Goal: Navigation & Orientation: Find specific page/section

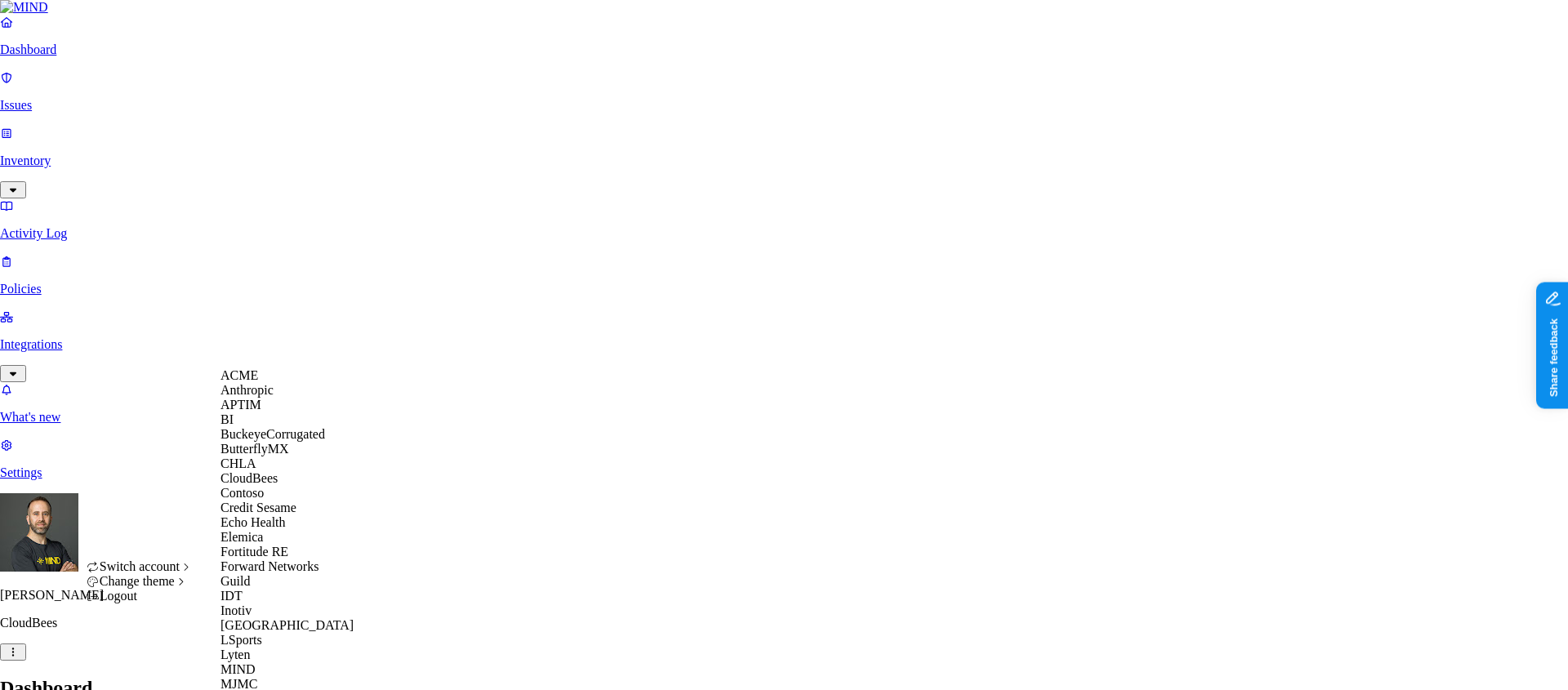
scroll to position [734, 0]
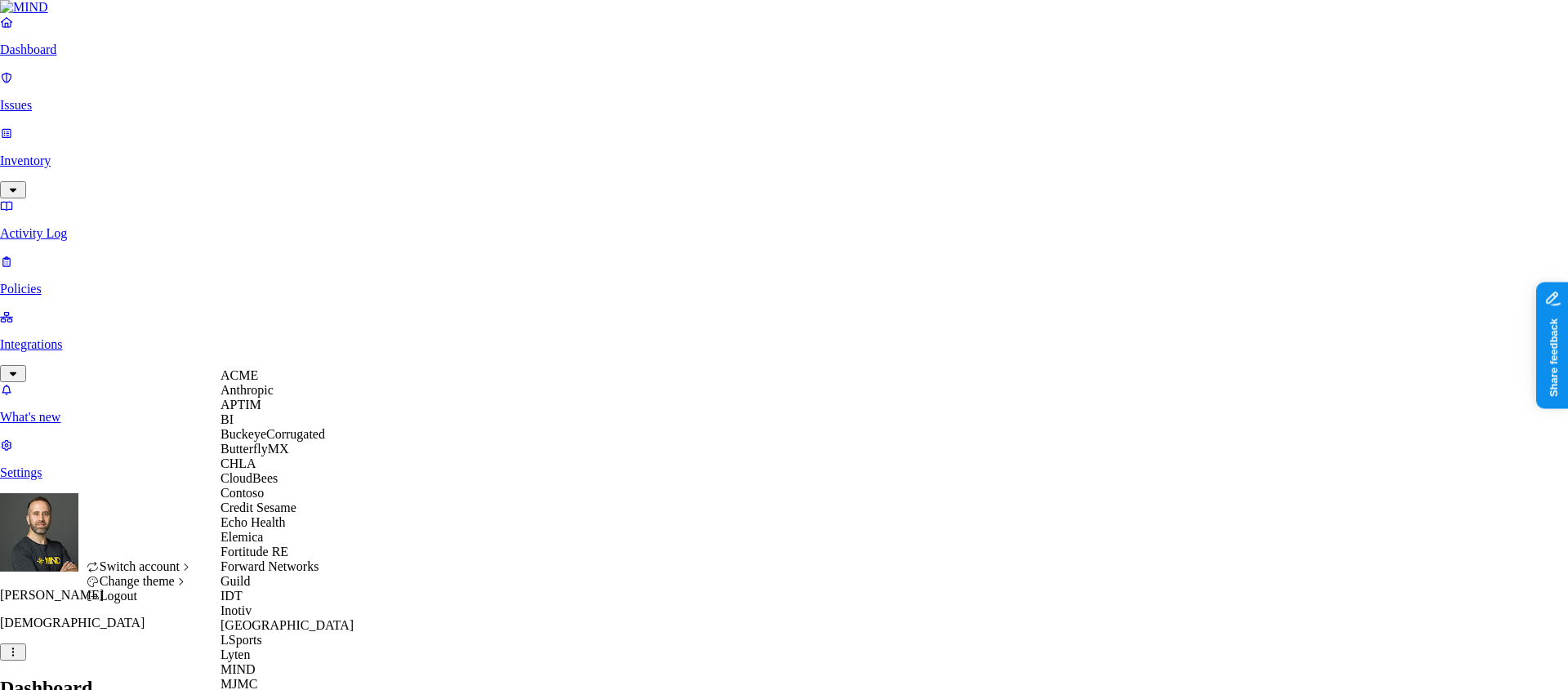
scroll to position [654, 0]
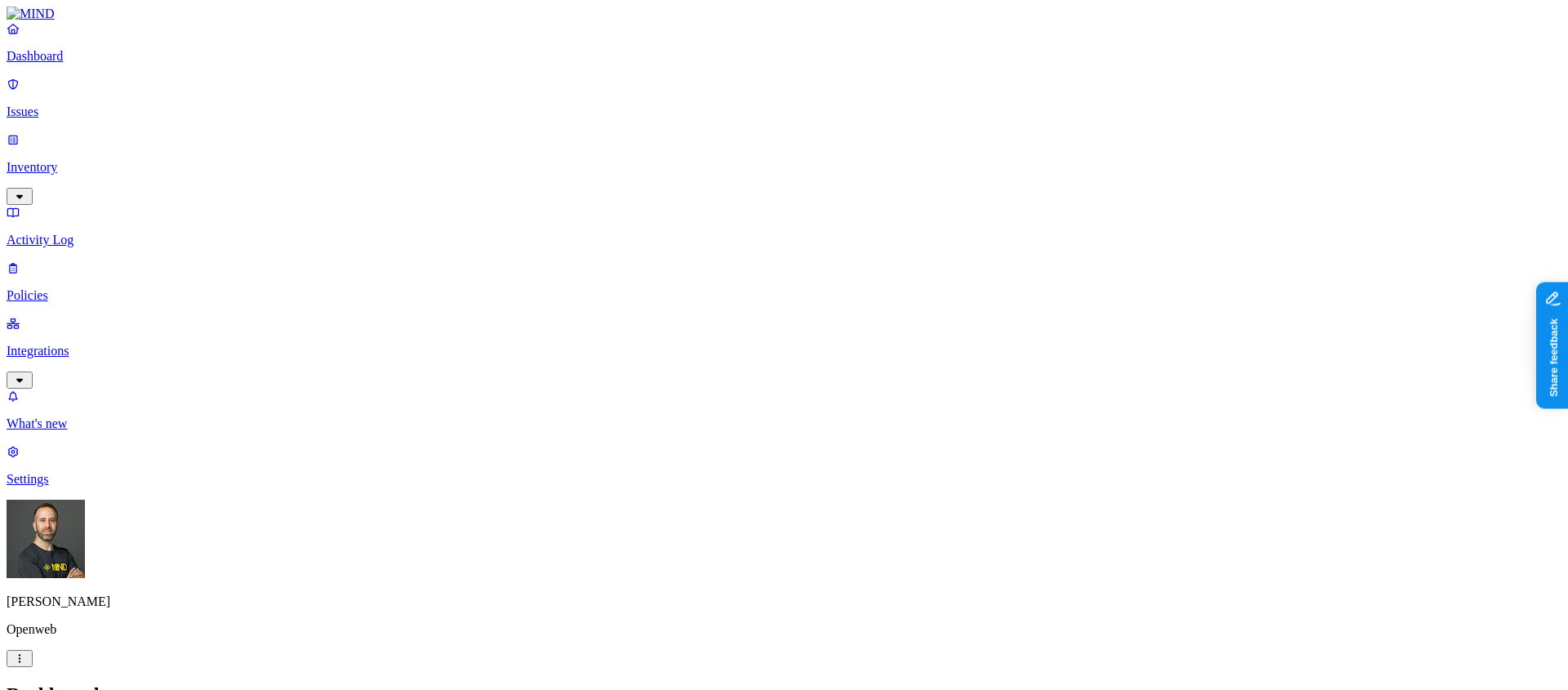
click at [91, 344] on p "Integrations" at bounding box center [784, 351] width 1555 height 15
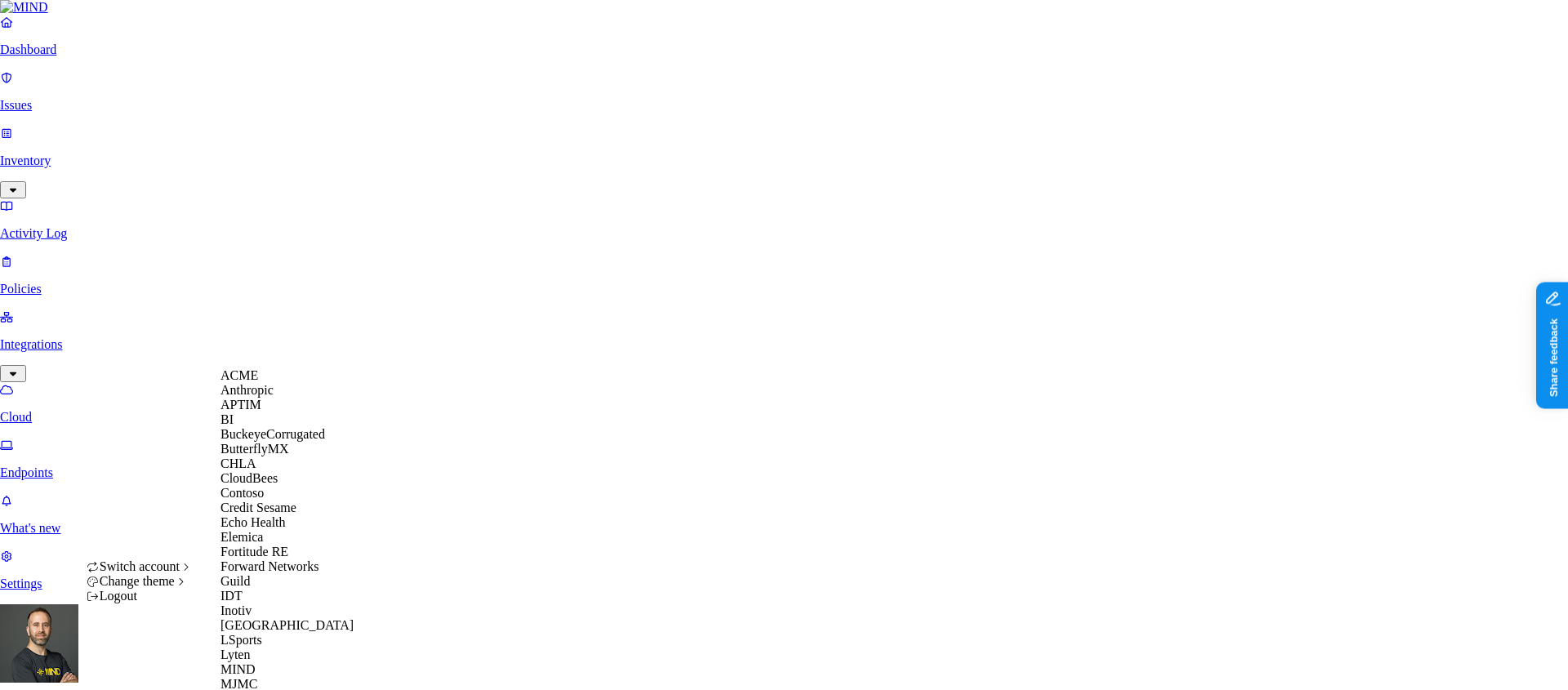
scroll to position [151, 0]
click at [254, 544] on span "Elemica" at bounding box center [241, 538] width 42 height 14
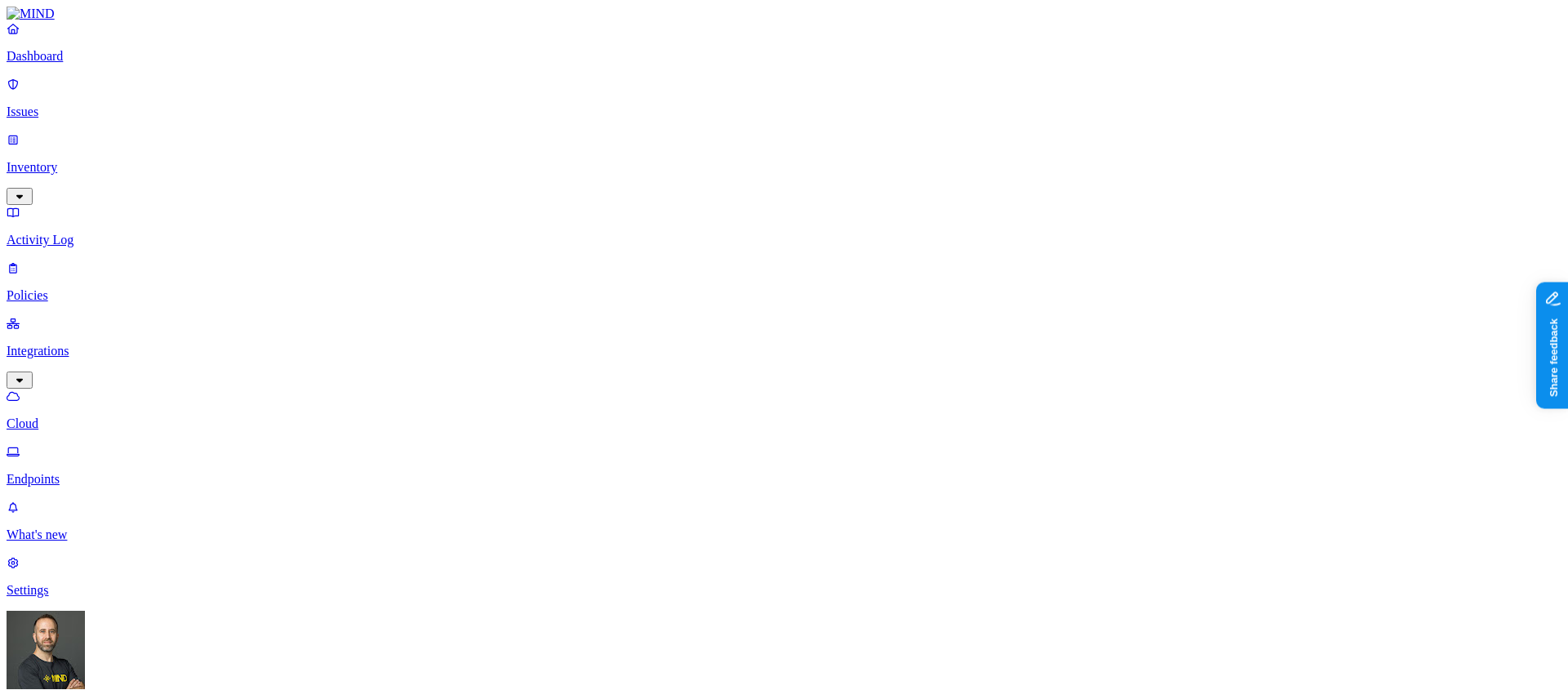
click at [126, 63] on link "Dashboard" at bounding box center [784, 42] width 1555 height 42
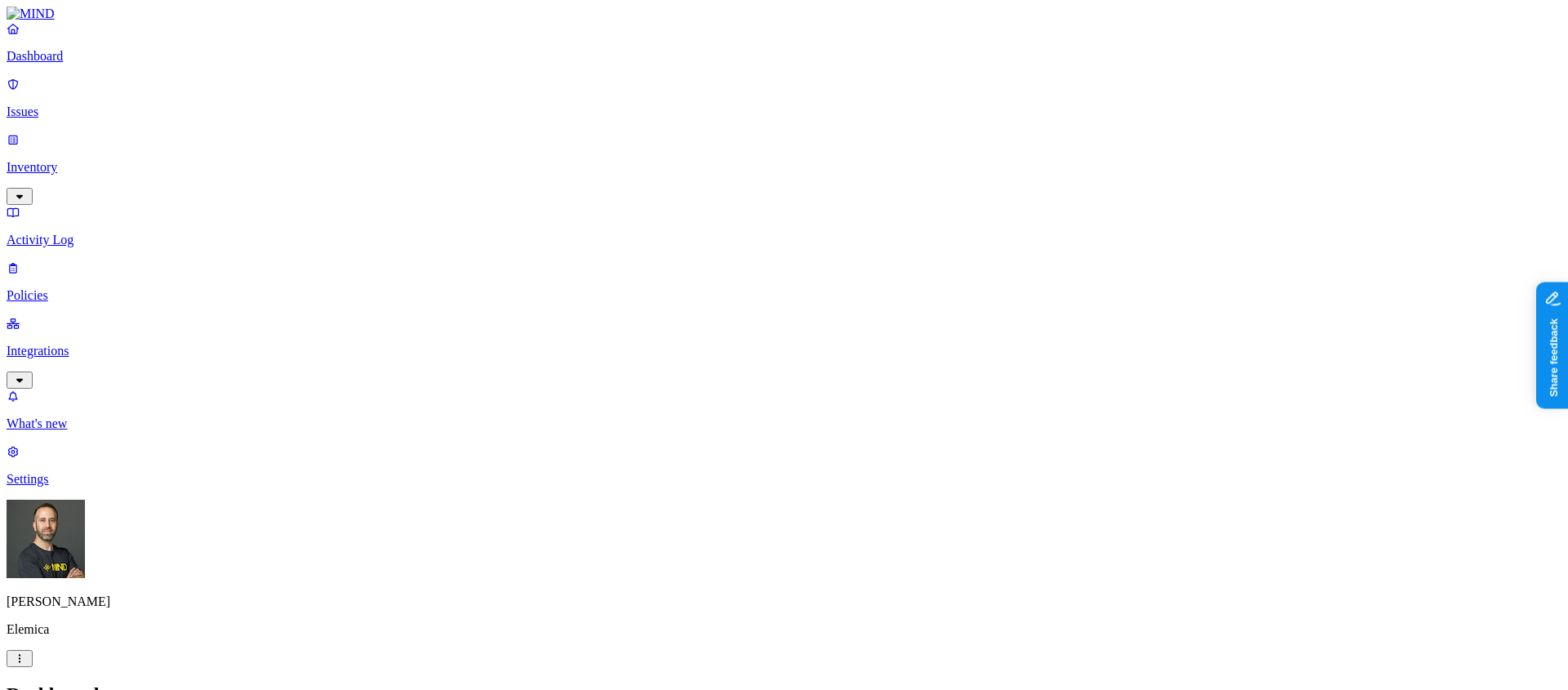
click at [161, 667] on html "Dashboard Issues Inventory Activity Log Policies Integrations What's new 1 Sett…" at bounding box center [784, 499] width 1568 height 999
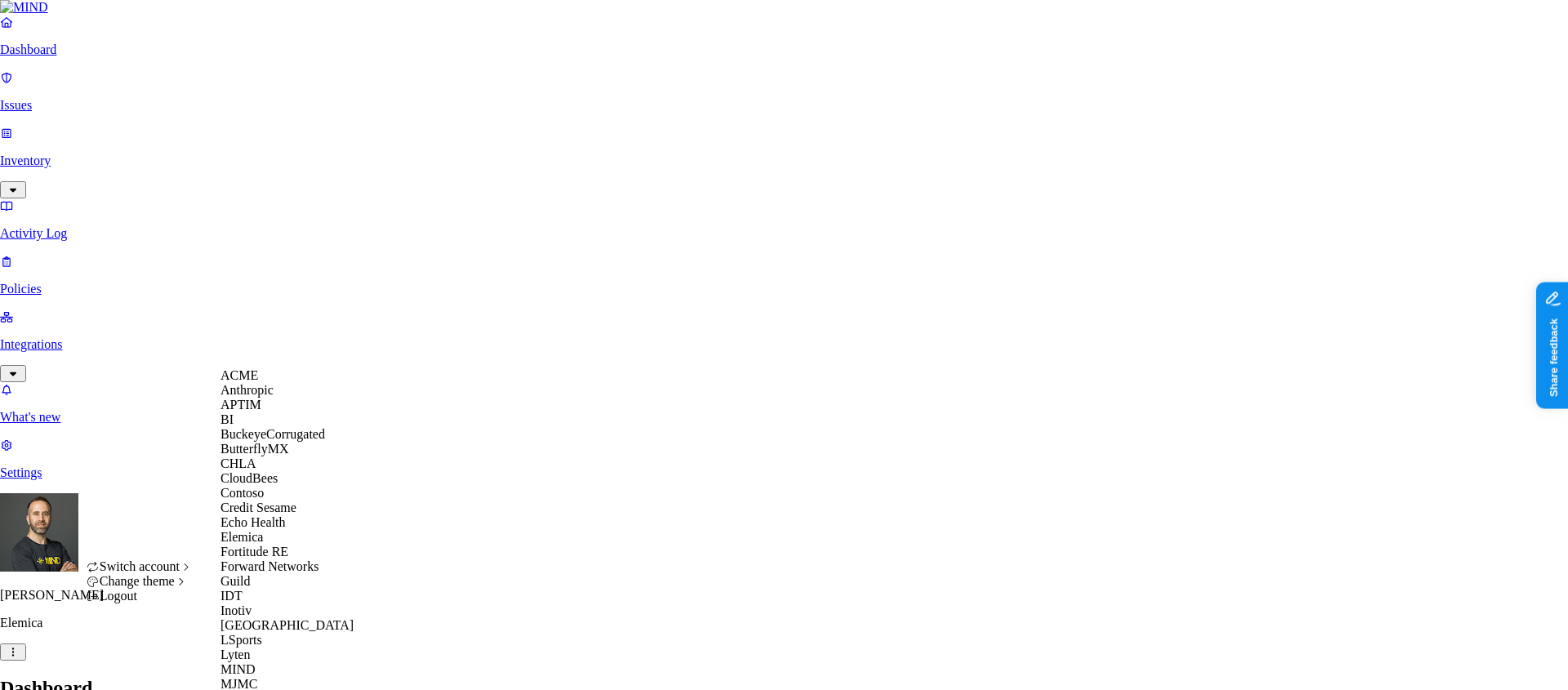
scroll to position [803, 0]
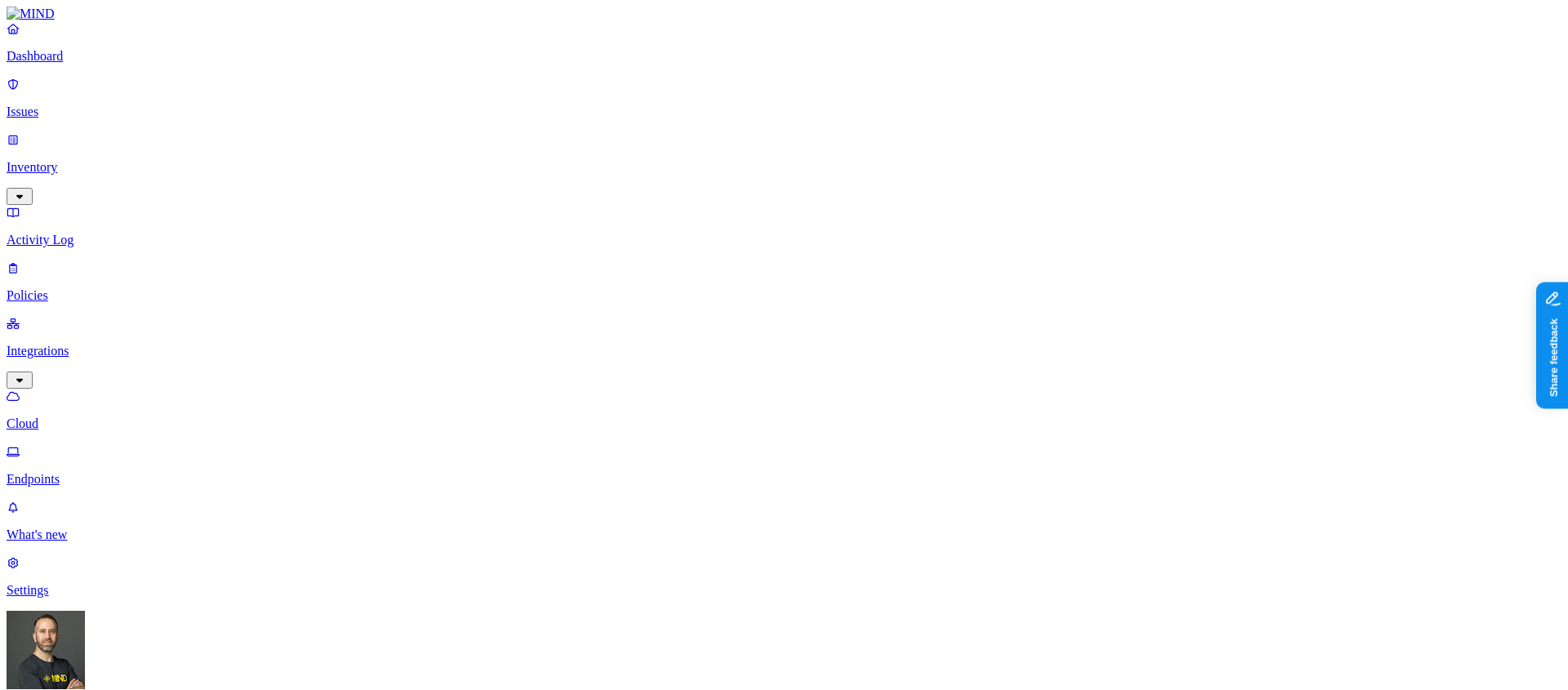
click at [80, 472] on p "Endpoints" at bounding box center [784, 479] width 1555 height 15
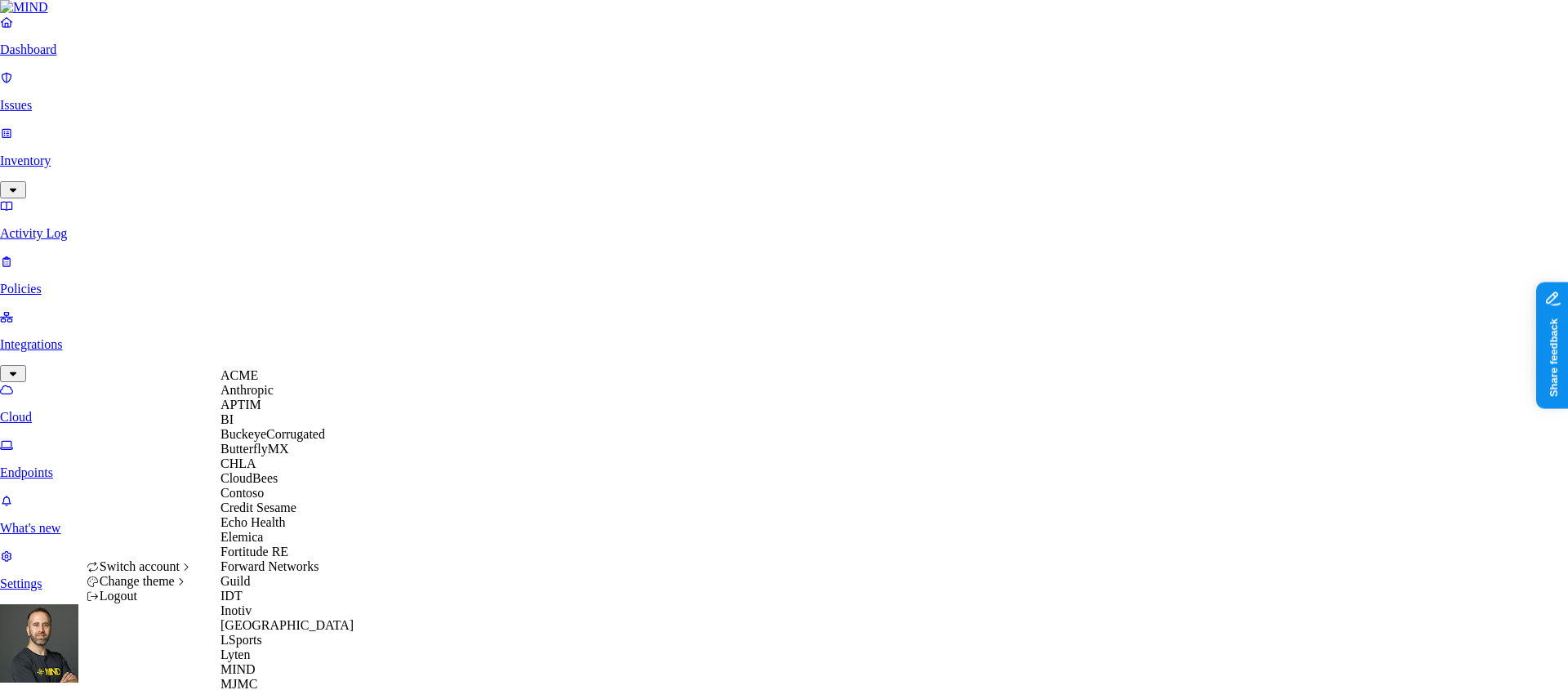
scroll to position [98, 0]
click at [281, 530] on span "Echo Health" at bounding box center [253, 522] width 65 height 14
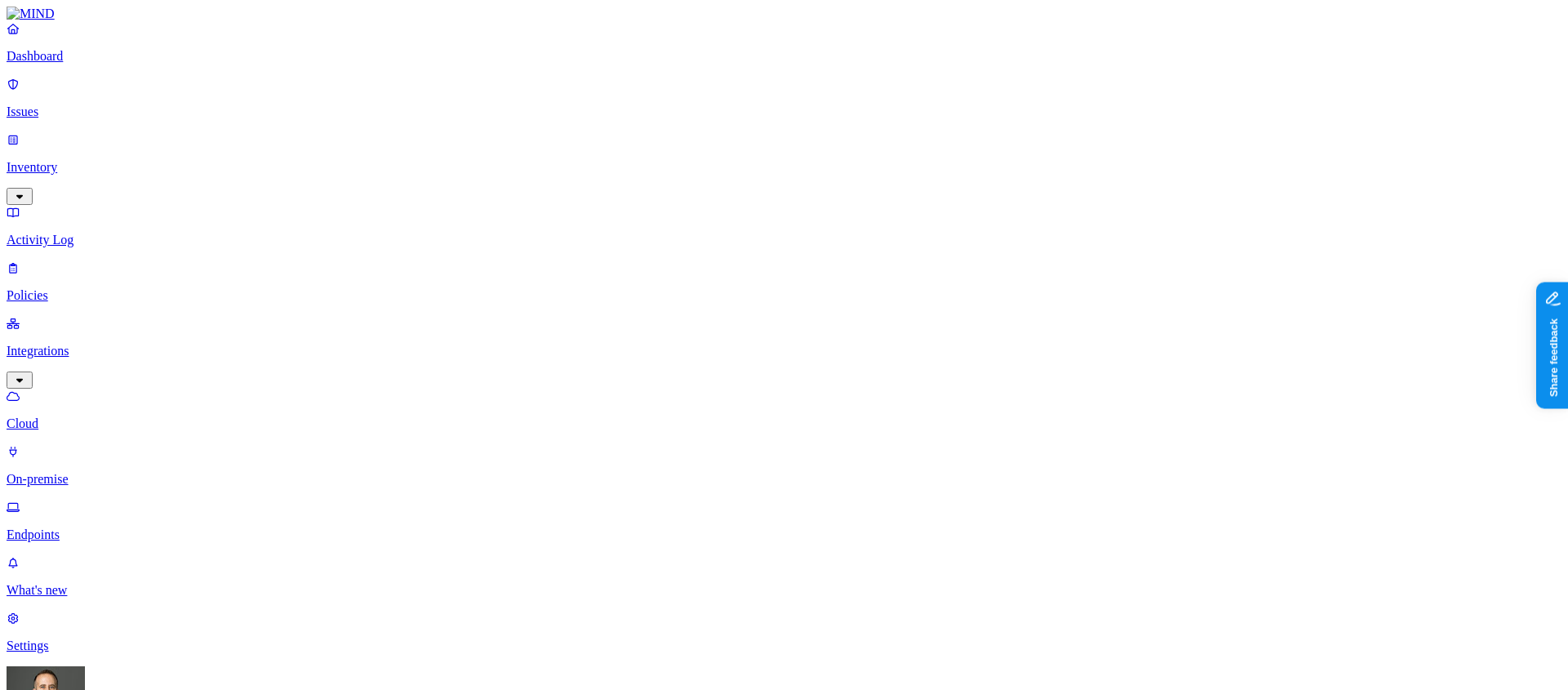
click at [158, 666] on html "Dashboard Issues Inventory Activity Log Policies Integrations Cloud On-premise …" at bounding box center [784, 539] width 1568 height 1078
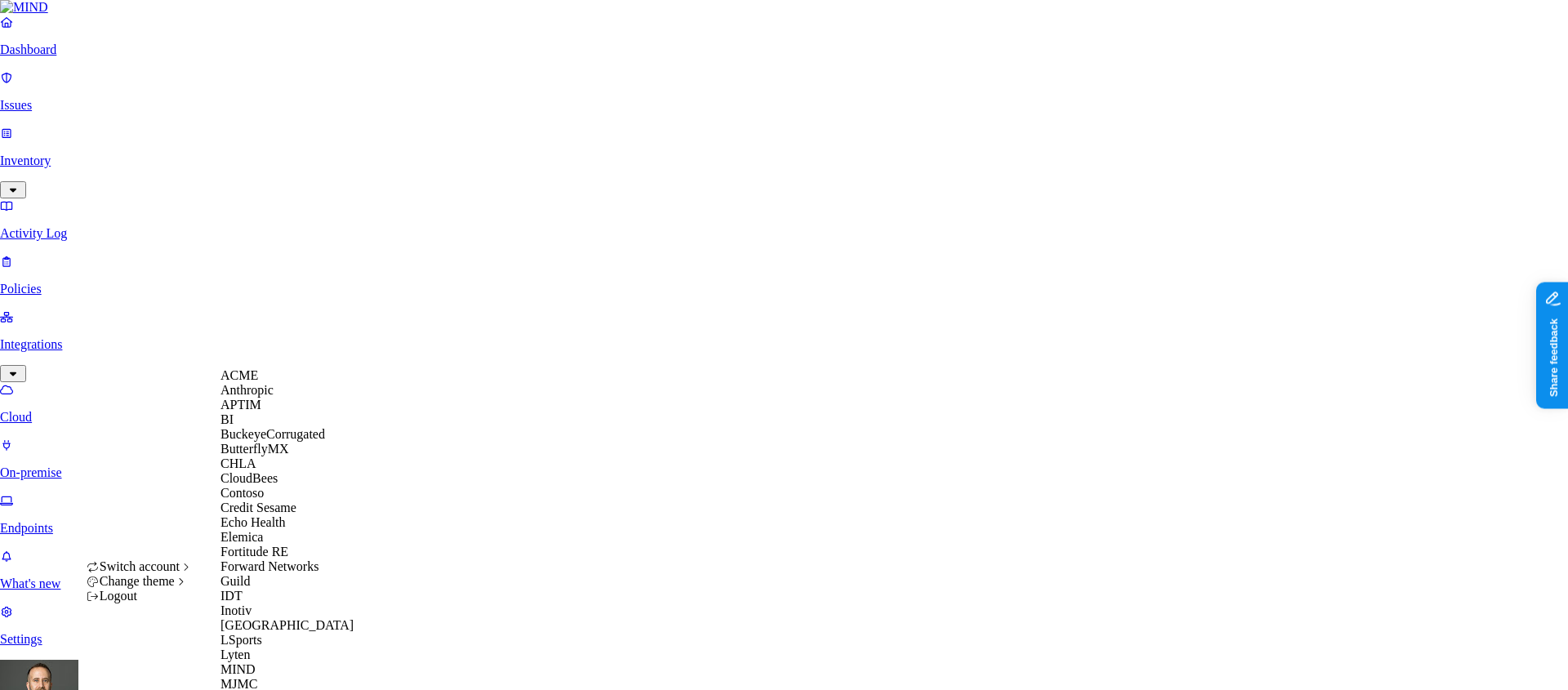
scroll to position [63, 0]
click at [282, 515] on span "Credit Sesame" at bounding box center [259, 507] width 76 height 14
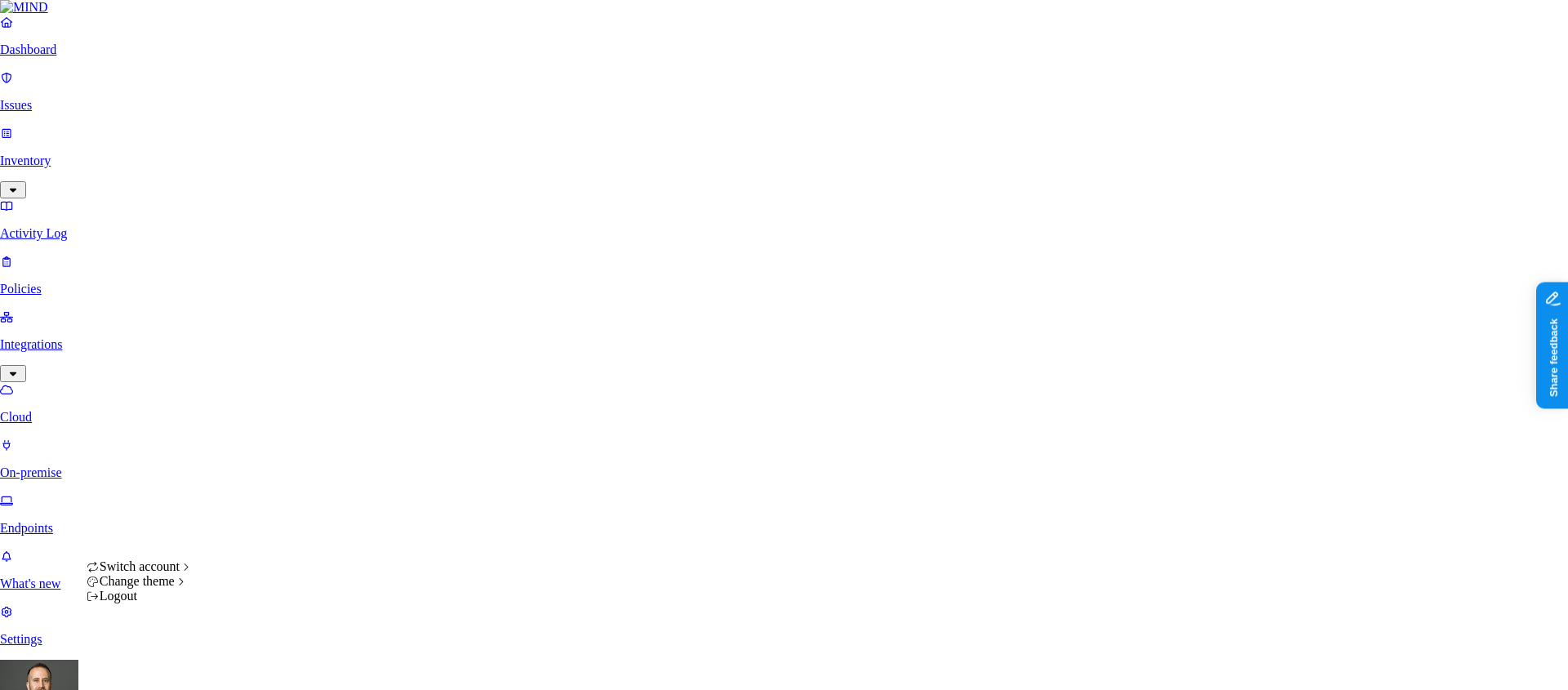
click at [154, 664] on html "Dashboard Issues Inventory Activity Log Policies Integrations Cloud On-premise …" at bounding box center [784, 698] width 1568 height 1396
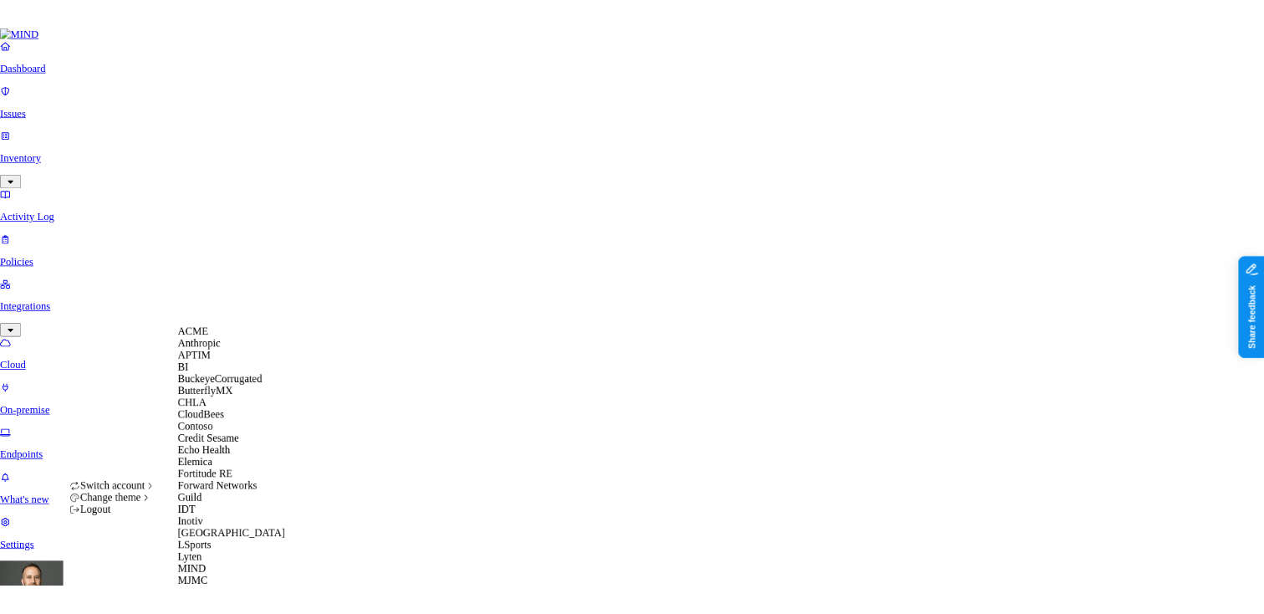
scroll to position [846, 0]
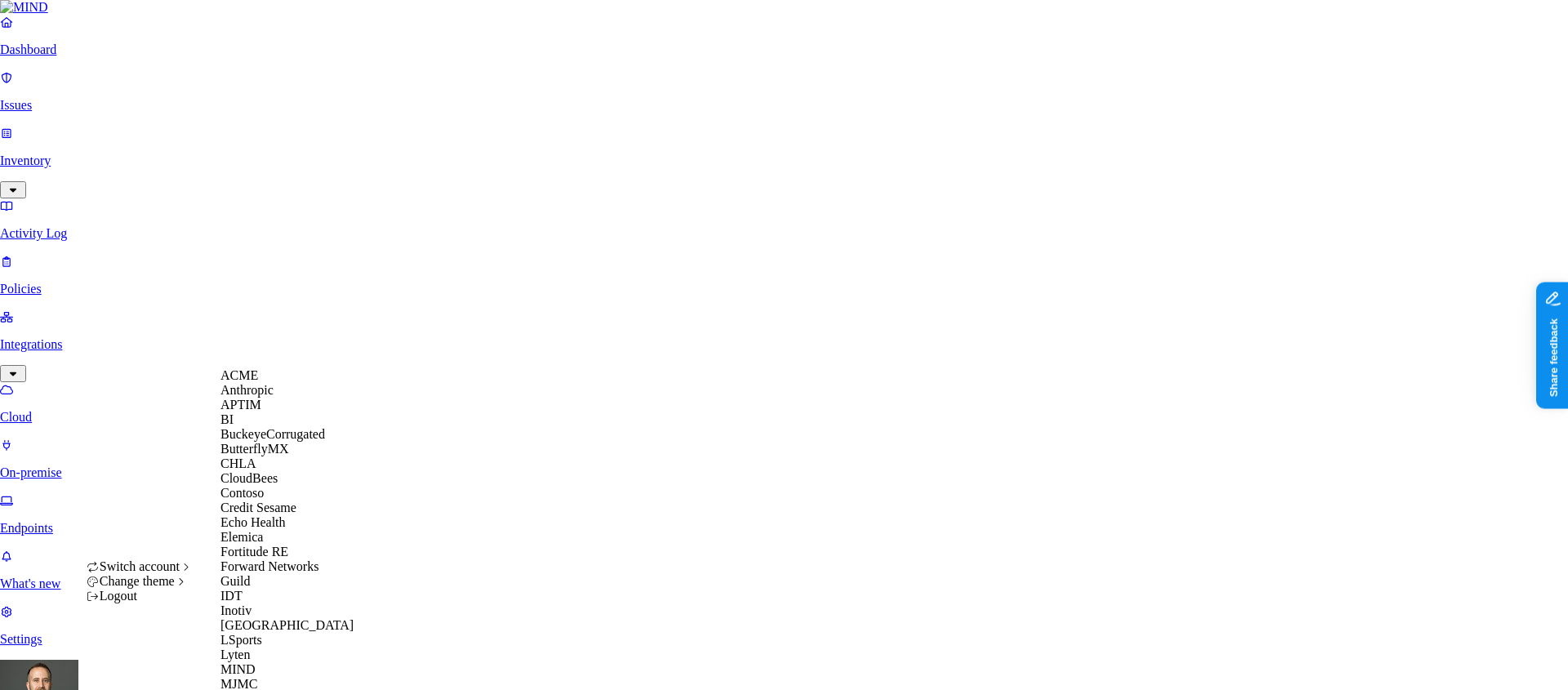
click at [643, 451] on html "Dashboard Issues Inventory Activity Log Policies Integrations Cloud On-premise …" at bounding box center [784, 698] width 1568 height 1396
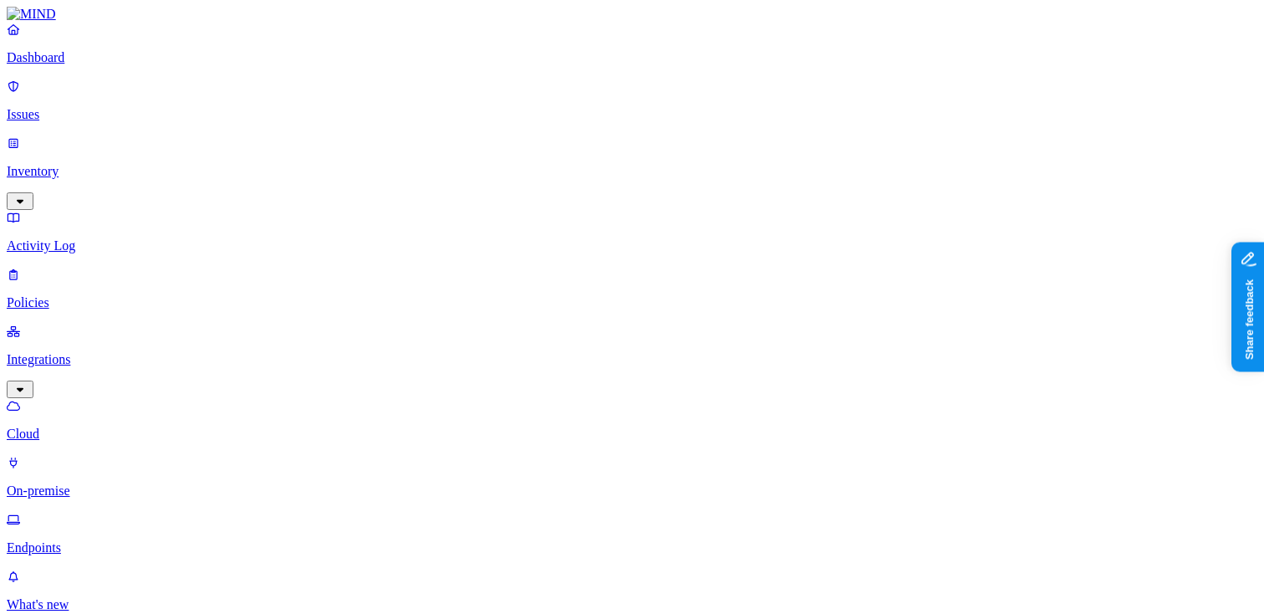
click at [85, 65] on p "Dashboard" at bounding box center [632, 57] width 1251 height 15
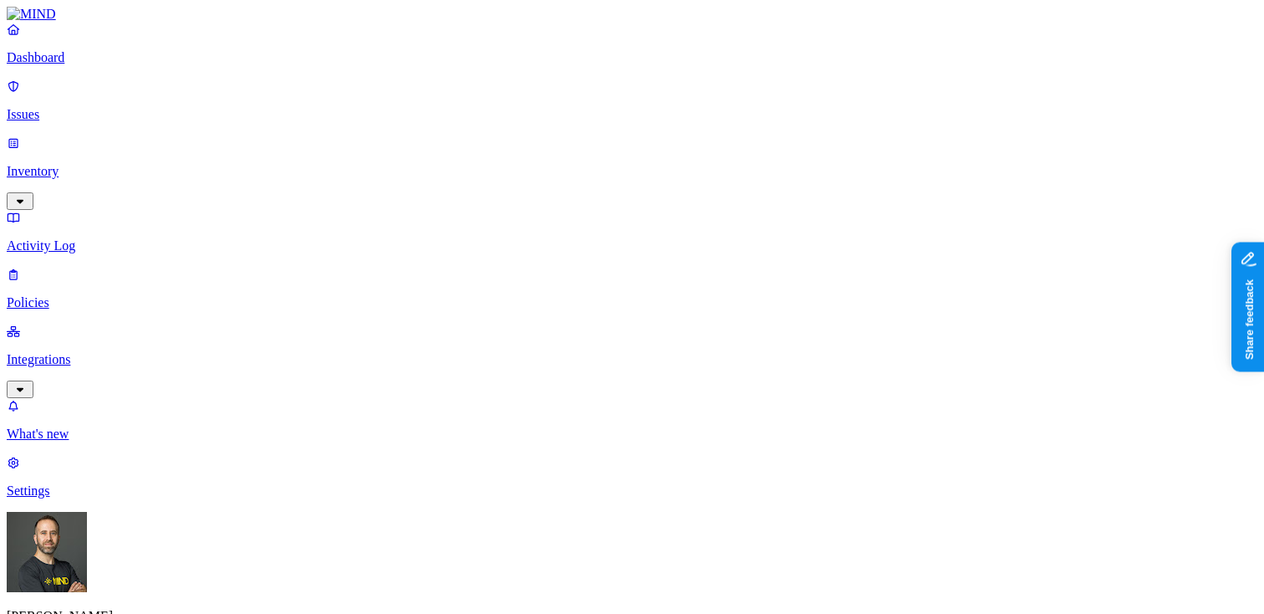
click at [120, 164] on p "Inventory" at bounding box center [632, 171] width 1251 height 15
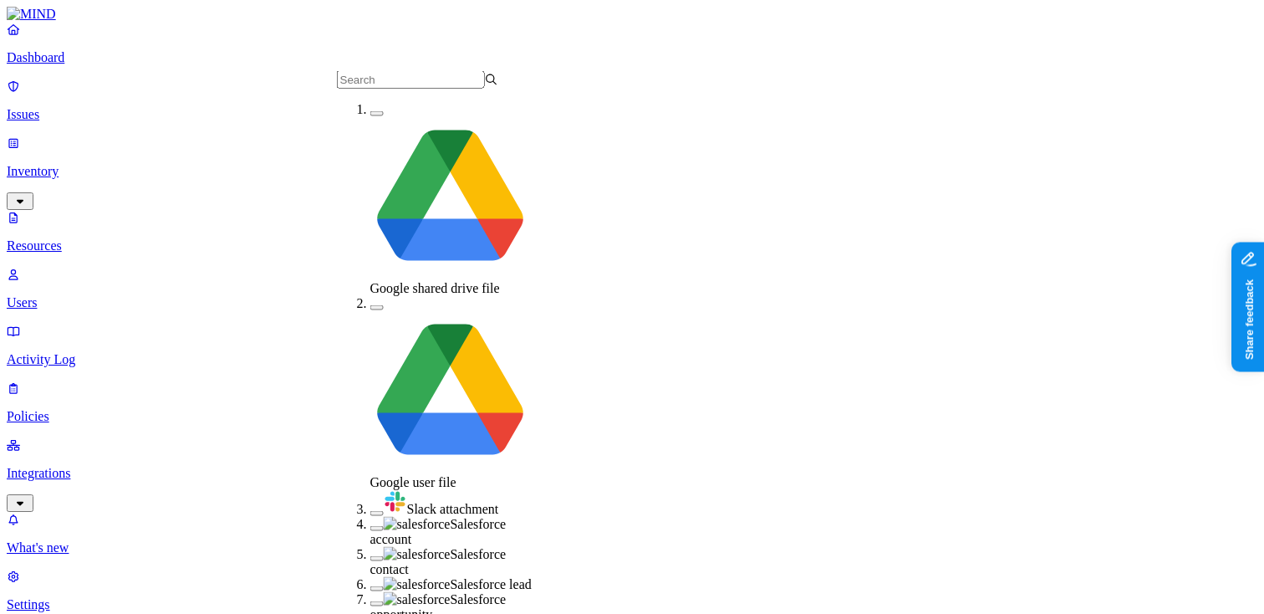
scroll to position [23, 0]
click at [370, 511] on button "button" at bounding box center [376, 513] width 13 height 5
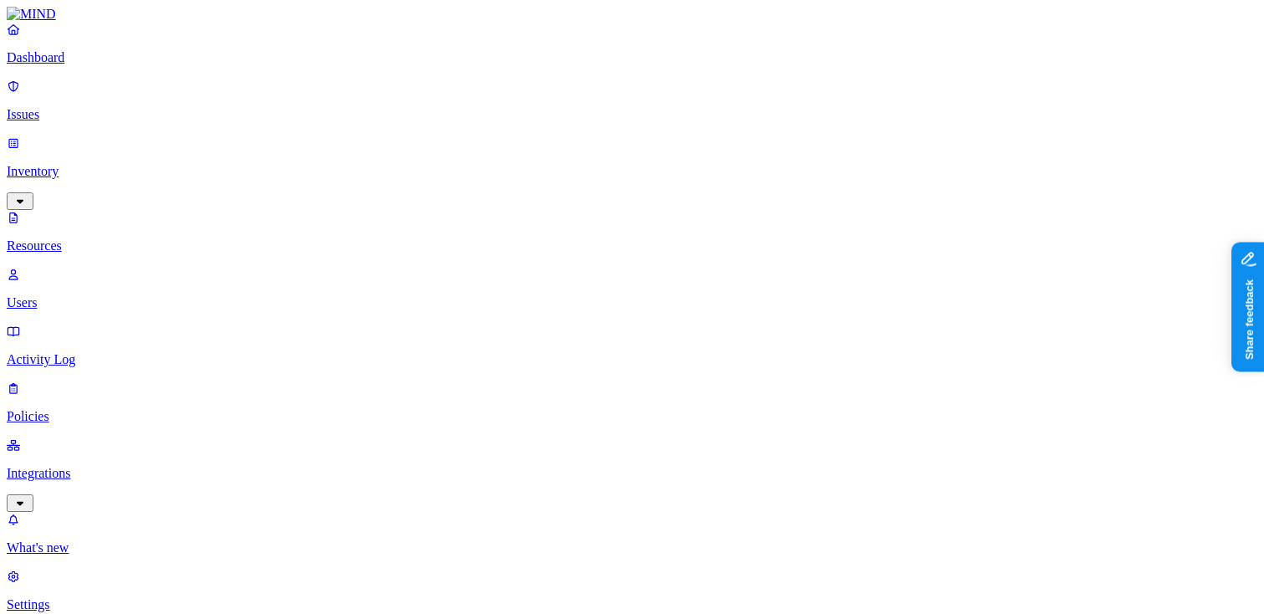
click at [83, 65] on p "Dashboard" at bounding box center [632, 57] width 1251 height 15
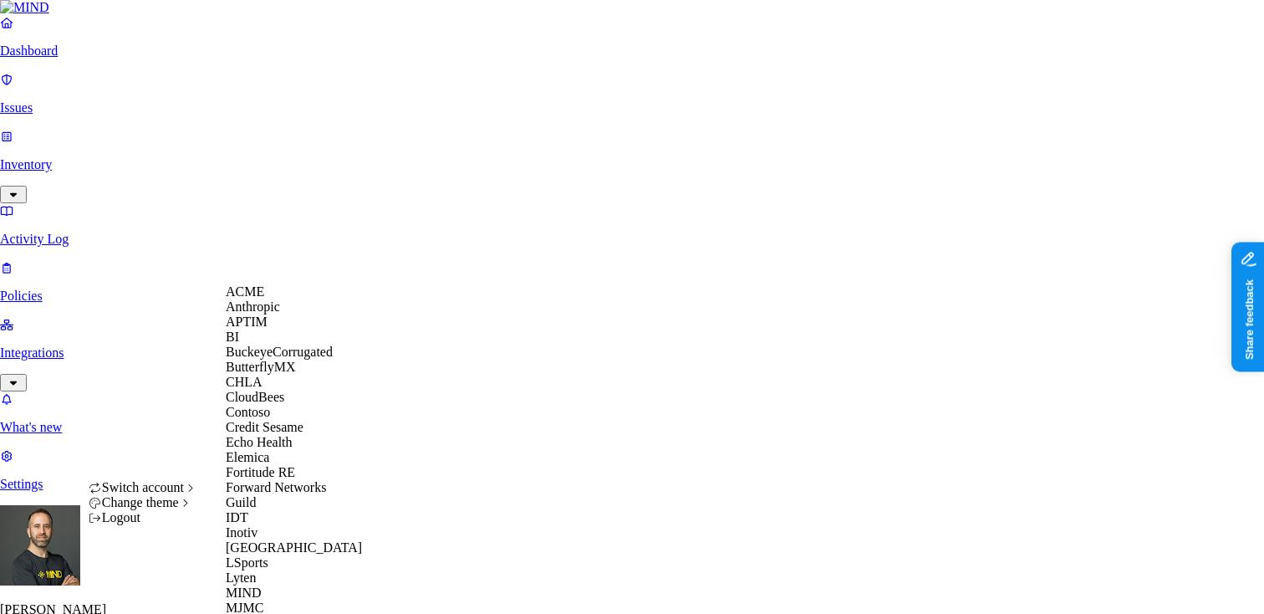
scroll to position [766, 0]
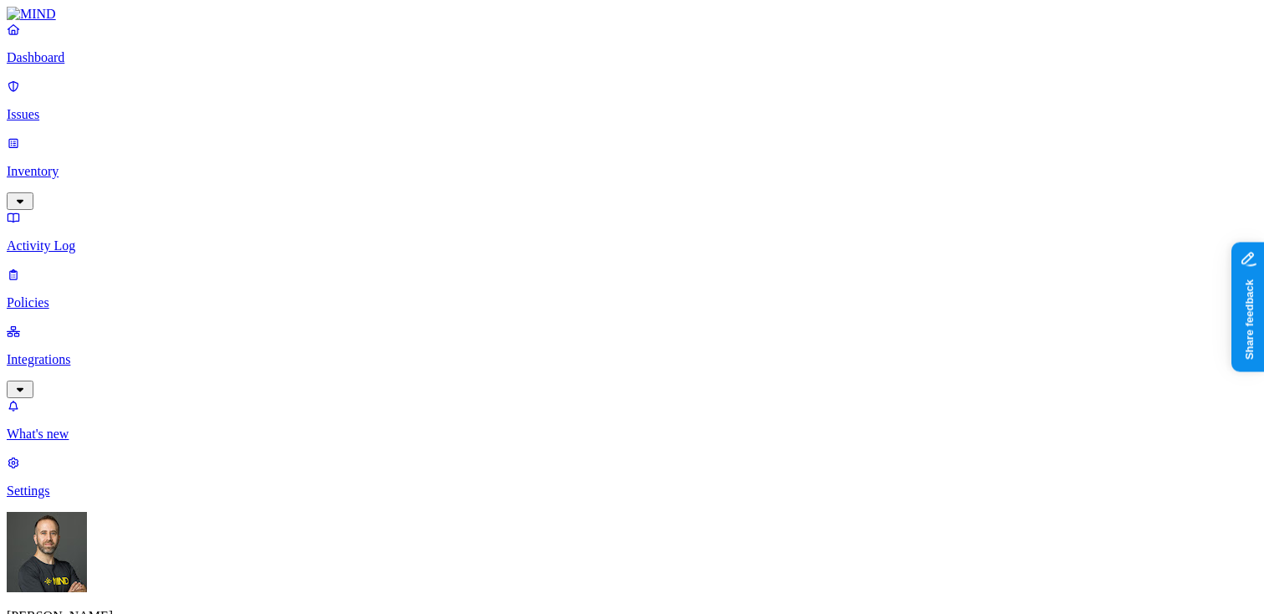
click at [108, 352] on p "Integrations" at bounding box center [632, 359] width 1251 height 15
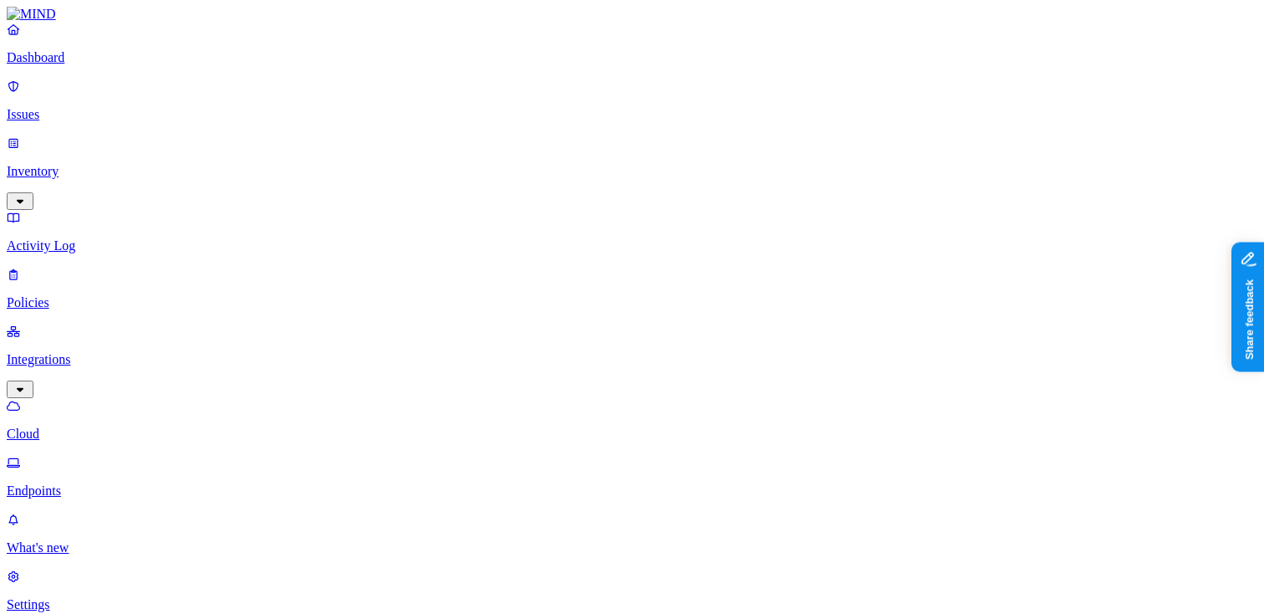
click at [87, 483] on p "Endpoints" at bounding box center [632, 490] width 1251 height 15
click at [125, 65] on p "Dashboard" at bounding box center [632, 57] width 1251 height 15
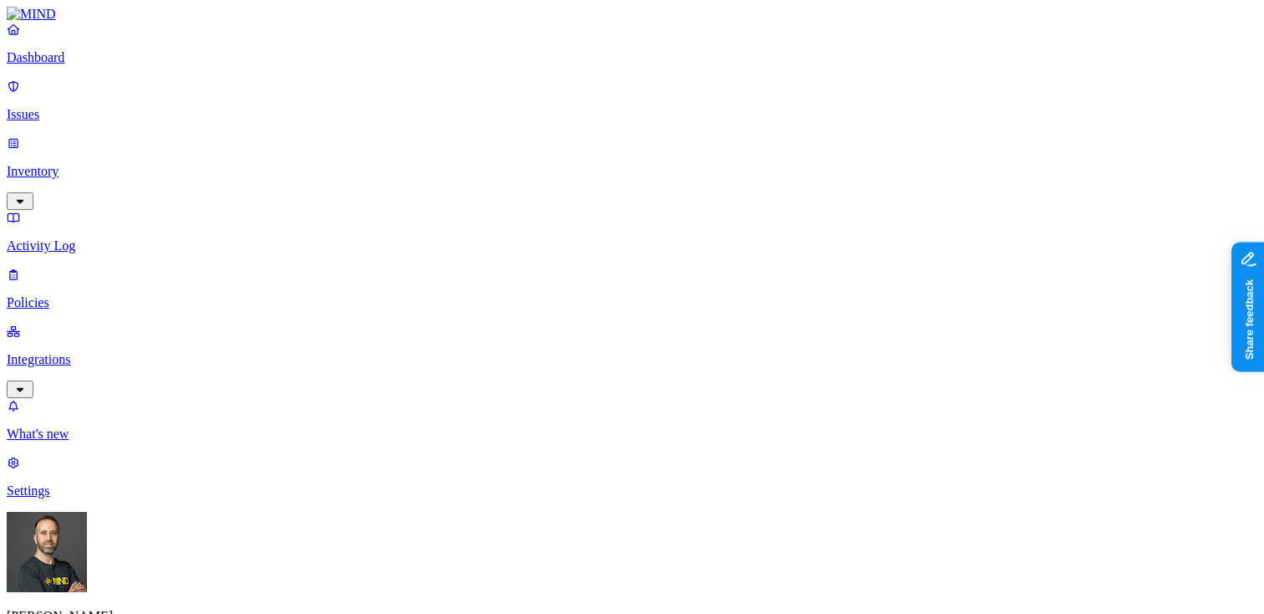
click at [27, 196] on icon "button" at bounding box center [19, 201] width 13 height 11
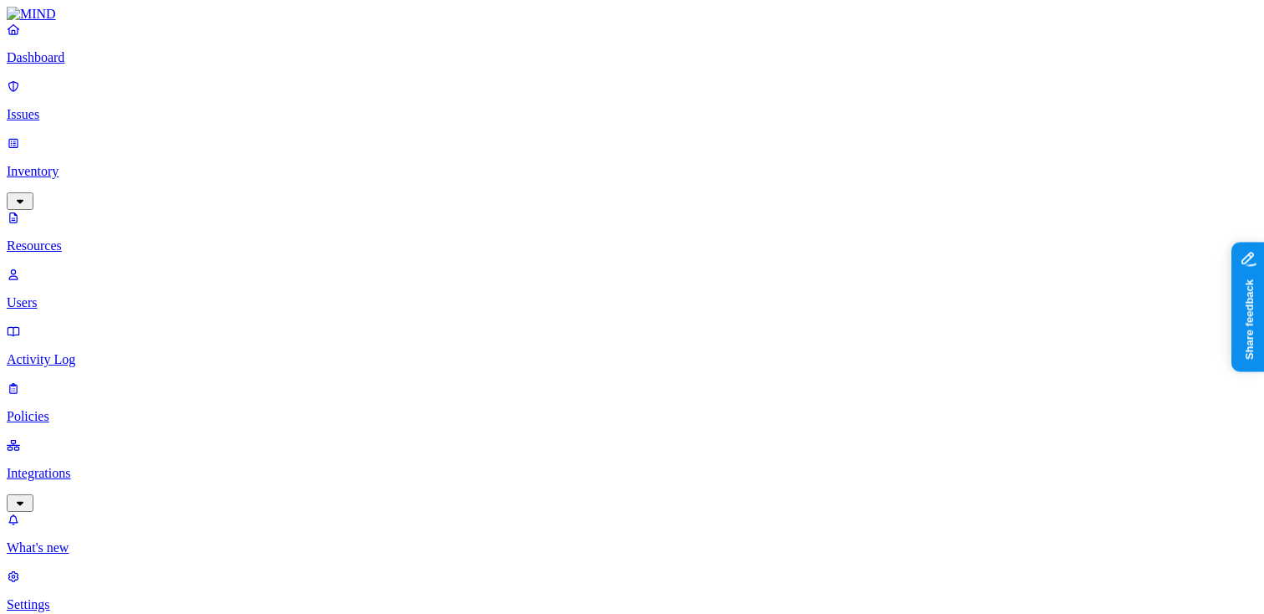
click at [94, 89] on div "Dashboard Issues Inventory Resources Users Activity Log Policies Integrations" at bounding box center [632, 267] width 1251 height 490
click at [87, 65] on p "Dashboard" at bounding box center [632, 57] width 1251 height 15
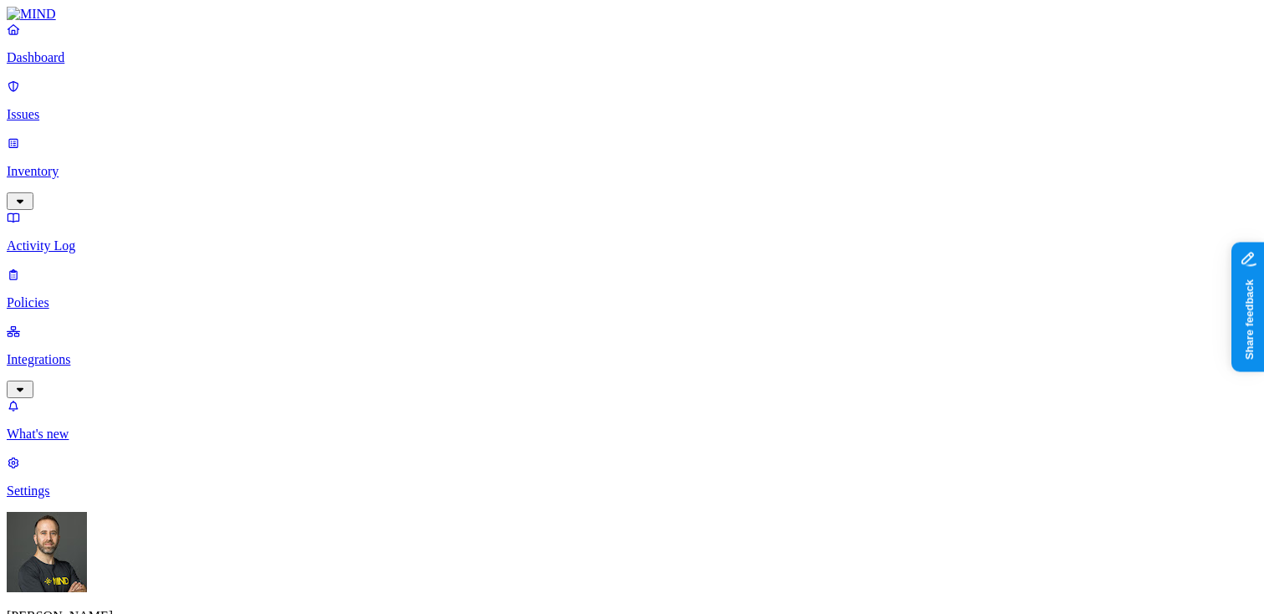
click at [89, 498] on p "Settings" at bounding box center [632, 490] width 1251 height 15
click at [65, 65] on p "Dashboard" at bounding box center [632, 57] width 1251 height 15
click at [106, 164] on p "Inventory" at bounding box center [632, 171] width 1251 height 15
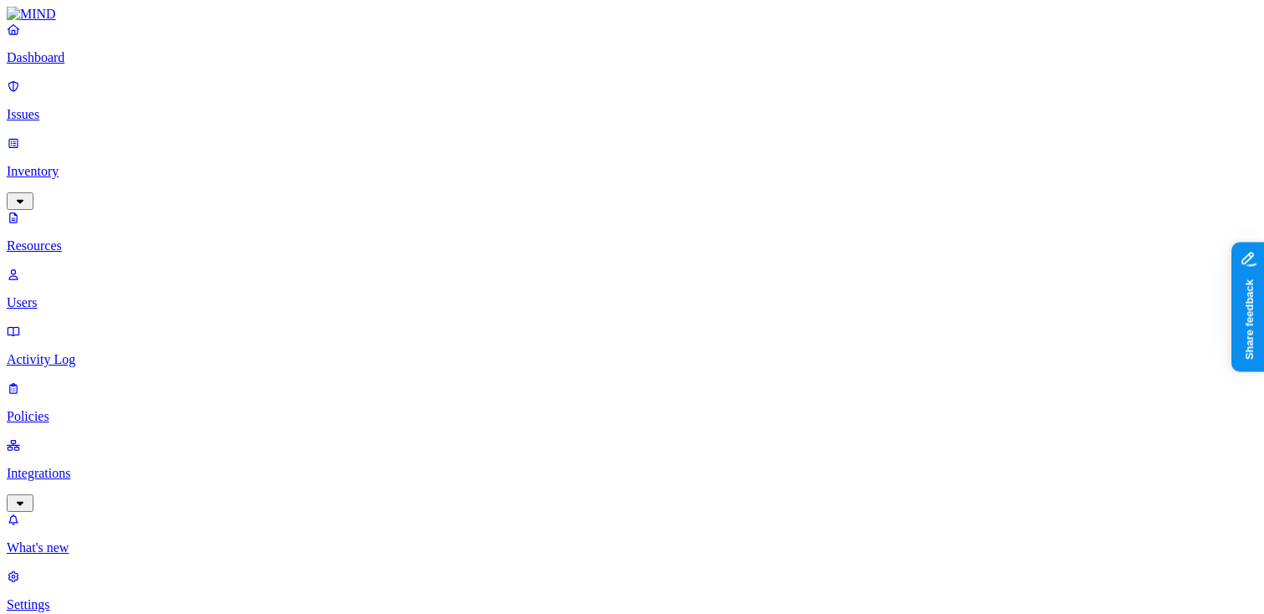
click at [499, 140] on button "button" at bounding box center [505, 142] width 13 height 5
